Goal: Transaction & Acquisition: Purchase product/service

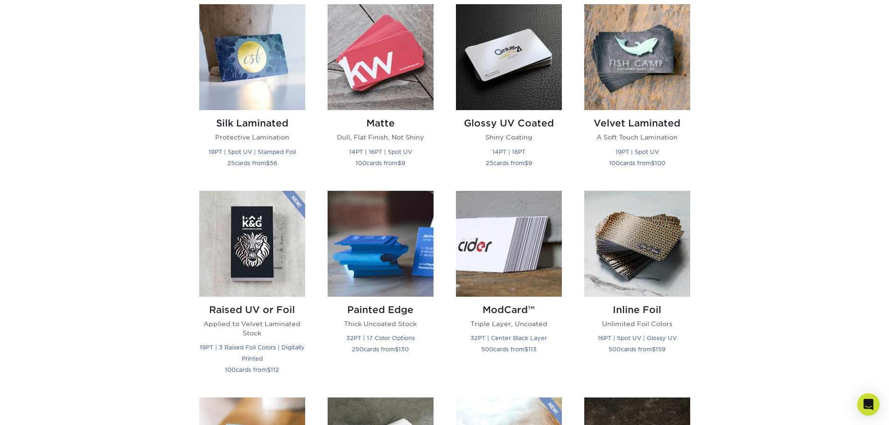
scroll to position [373, 0]
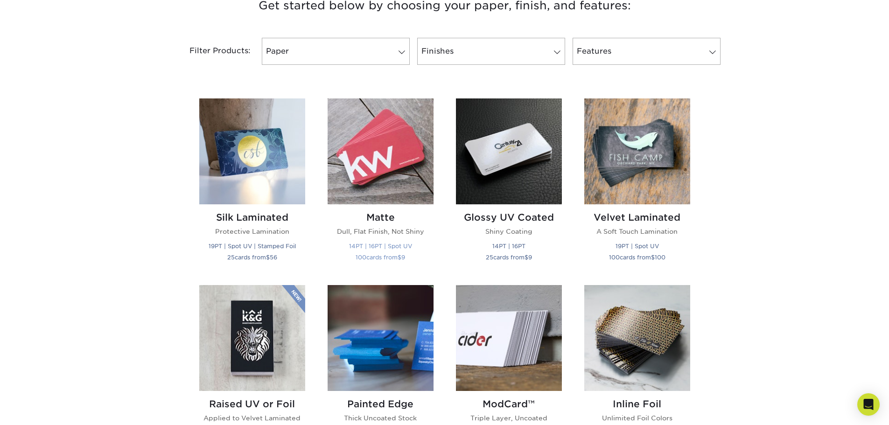
click at [366, 180] on img at bounding box center [381, 151] width 106 height 106
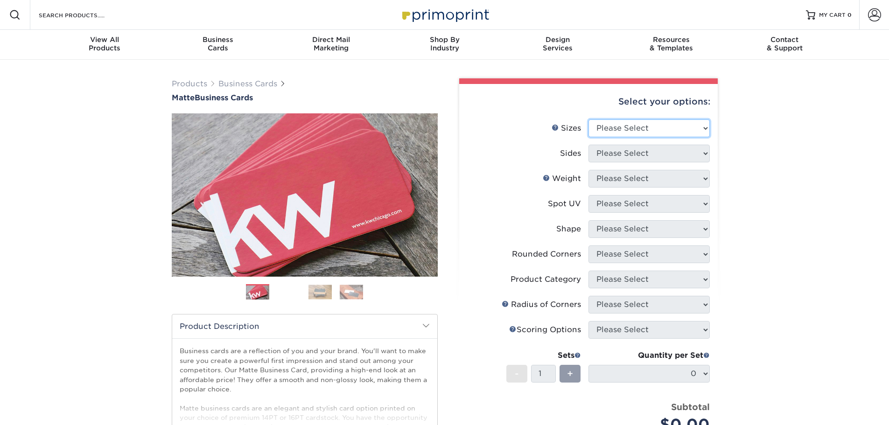
click at [656, 125] on select "Please Select 1.5" x 3.5" - Mini 1.75" x 3.5" - Mini 2" x 2" - Square 2" x 3" -…" at bounding box center [649, 128] width 121 height 18
select select "3.50x4.00"
click at [589, 119] on select "Please Select 1.5" x 3.5" - Mini 1.75" x 3.5" - Mini 2" x 2" - Square 2" x 3" -…" at bounding box center [649, 128] width 121 height 18
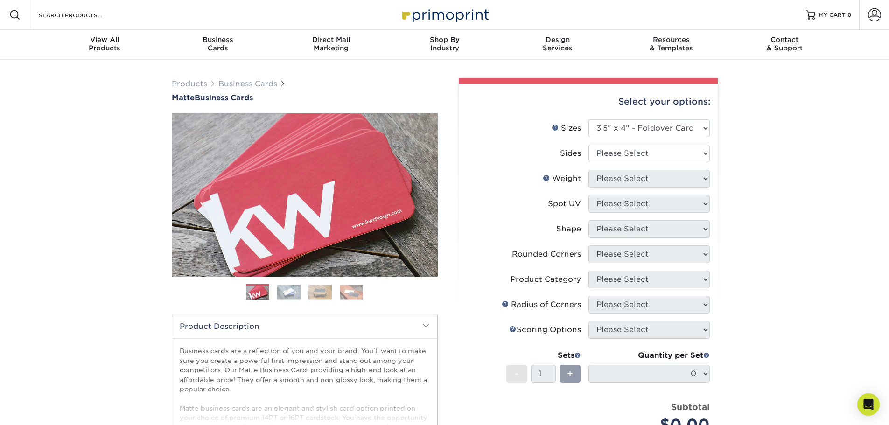
click at [283, 284] on div "Previous" at bounding box center [305, 209] width 266 height 193
click at [285, 290] on img at bounding box center [288, 292] width 23 height 14
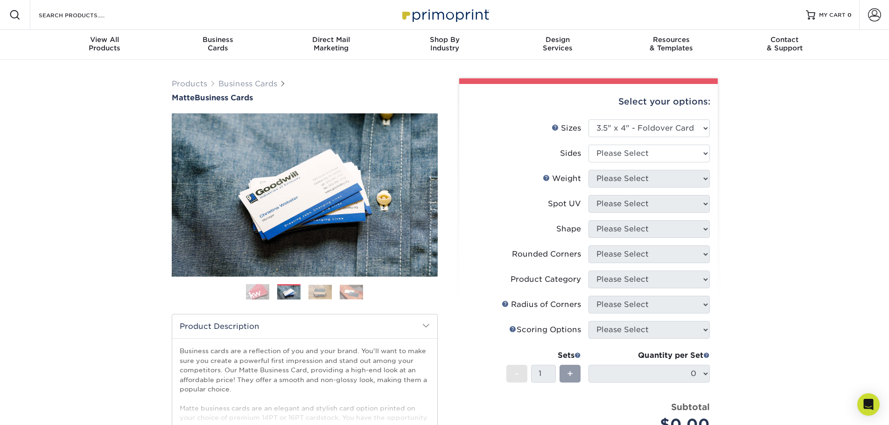
click at [357, 290] on img at bounding box center [351, 292] width 23 height 14
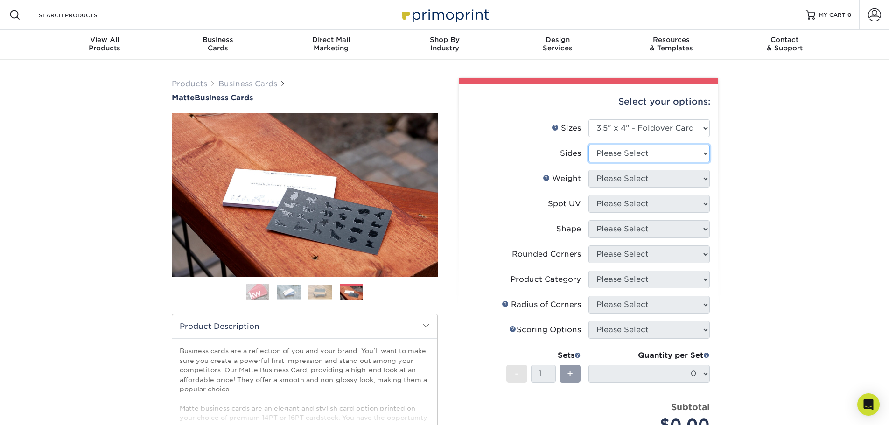
click at [621, 156] on select "Please Select Print Both Sides Print Front Only" at bounding box center [649, 154] width 121 height 18
select select "13abbda7-1d64-4f25-8bb2-c179b224825d"
click at [589, 145] on select "Please Select Print Both Sides Print Front Only" at bounding box center [649, 154] width 121 height 18
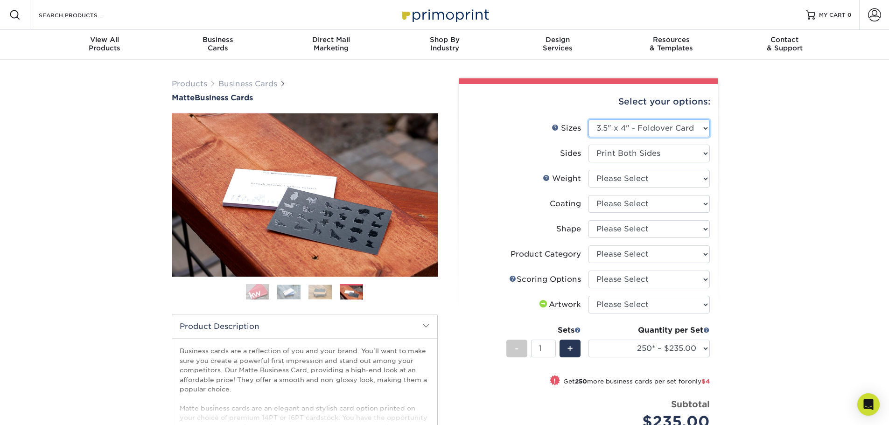
click at [641, 131] on select "Please Select 1.5" x 3.5" - Mini 1.75" x 3.5" - Mini 2" x 2" - Square 2" x 3" -…" at bounding box center [649, 128] width 121 height 18
click at [496, 201] on label "Coating" at bounding box center [527, 204] width 121 height 18
click at [624, 207] on select at bounding box center [649, 204] width 121 height 18
select select
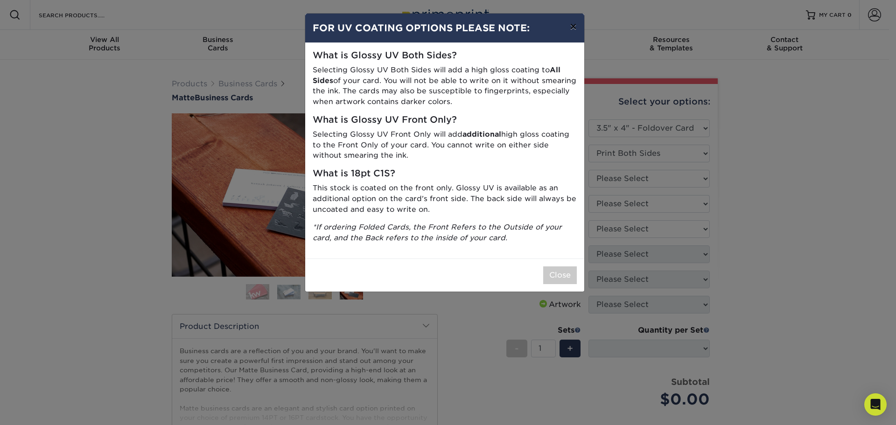
click at [564, 27] on button "×" at bounding box center [572, 27] width 21 height 26
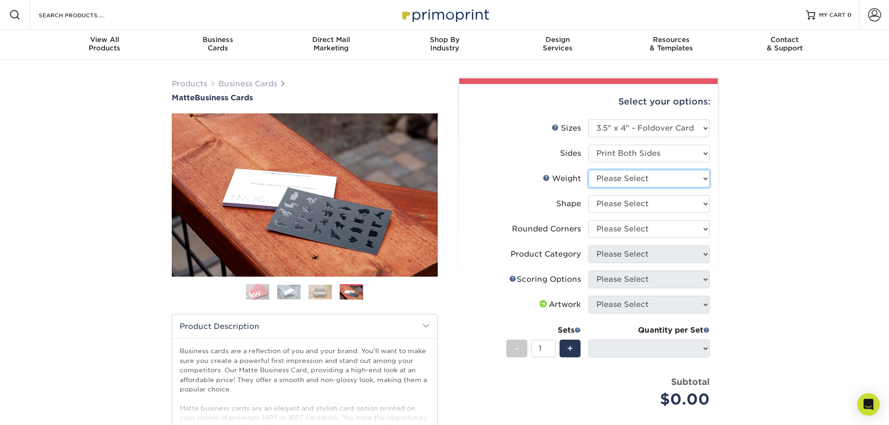
click at [622, 175] on select "Please Select 14PT" at bounding box center [649, 179] width 121 height 18
select select "14PT"
click at [589, 170] on select "Please Select 14PT" at bounding box center [649, 179] width 121 height 18
select select "-1"
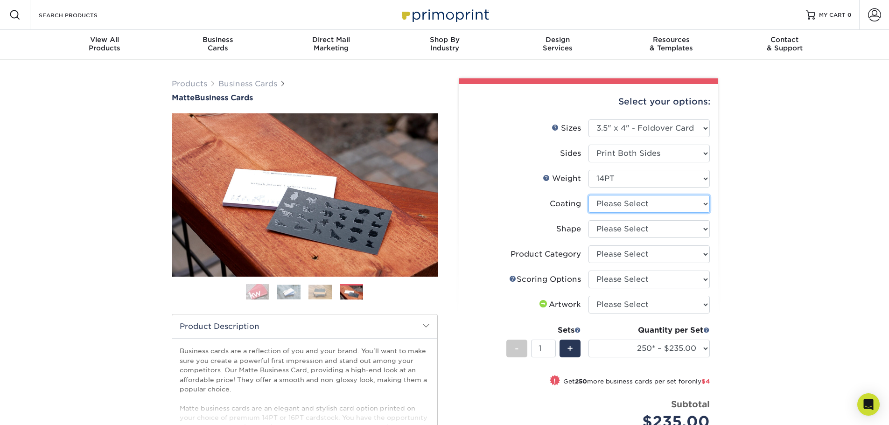
click at [607, 205] on select at bounding box center [649, 204] width 121 height 18
select select "121bb7b5-3b4d-429f-bd8d-bbf80e953313"
click at [589, 195] on select at bounding box center [649, 204] width 121 height 18
select select "-1"
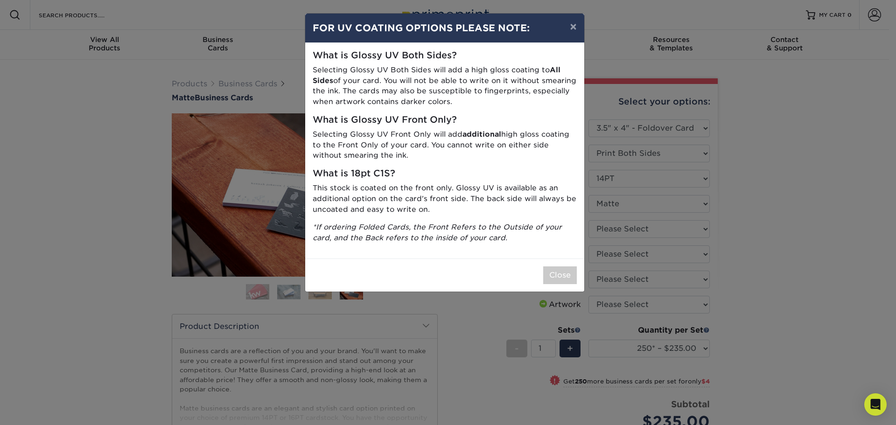
click at [553, 72] on strong "All Sides" at bounding box center [437, 75] width 248 height 20
click at [385, 33] on h4 "FOR UV COATING OPTIONS PLEASE NOTE:" at bounding box center [445, 28] width 264 height 14
click at [511, 36] on div "× FOR UV COATING OPTIONS PLEASE NOTE:" at bounding box center [444, 28] width 279 height 29
click at [574, 27] on button "×" at bounding box center [572, 27] width 21 height 26
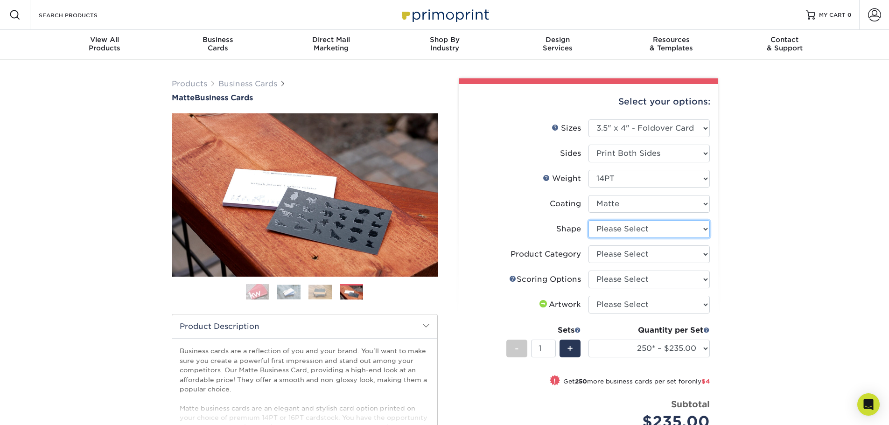
click at [612, 228] on select "Please Select Standard" at bounding box center [649, 229] width 121 height 18
click at [550, 228] on label "Shape" at bounding box center [527, 229] width 121 height 18
click at [608, 256] on select "Please Select Business Cards" at bounding box center [649, 254] width 121 height 18
